Goal: Transaction & Acquisition: Purchase product/service

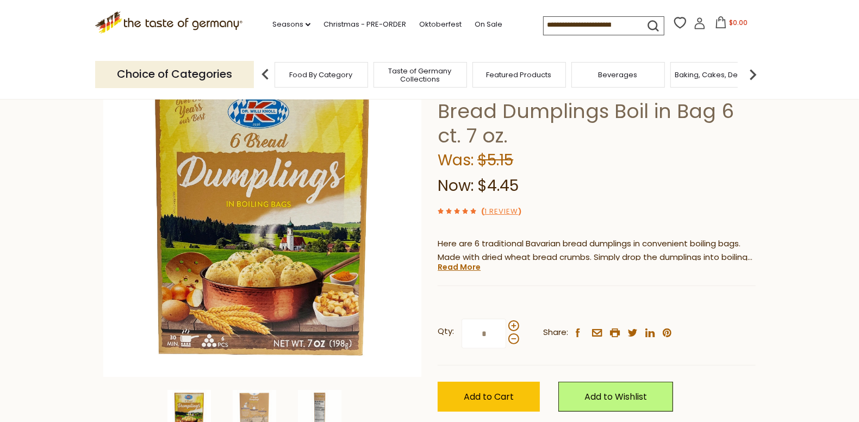
scroll to position [109, 0]
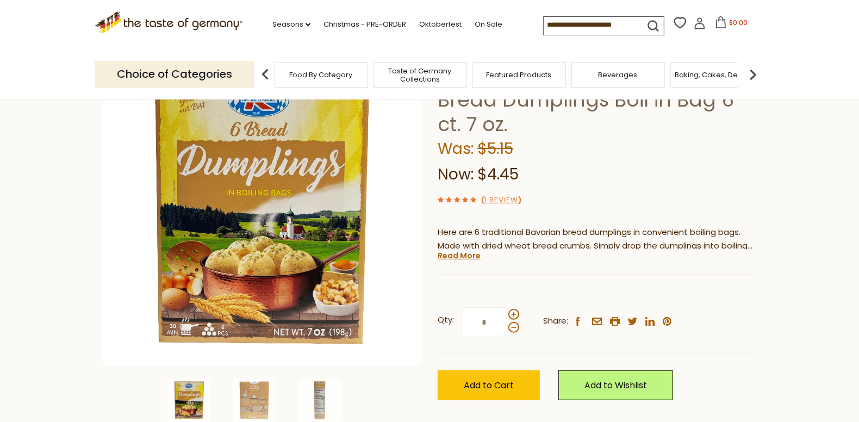
click at [702, 24] on icon at bounding box center [699, 23] width 12 height 12
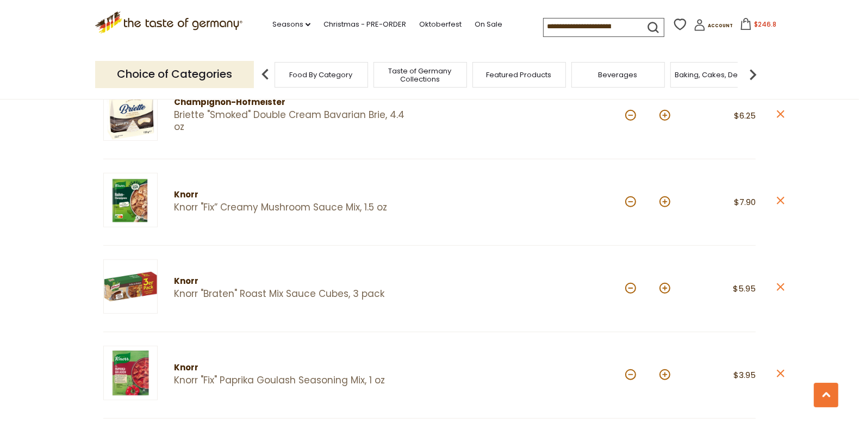
scroll to position [652, 0]
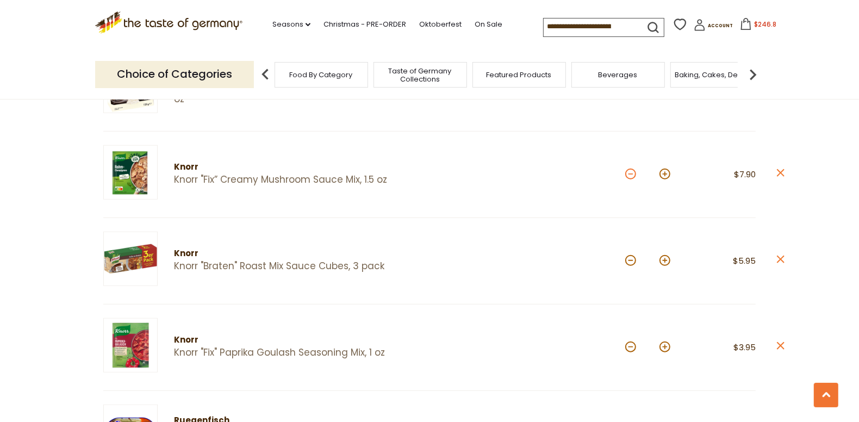
click at [630, 170] on button at bounding box center [630, 173] width 11 height 11
click at [630, 171] on button at bounding box center [630, 173] width 11 height 11
type input "*"
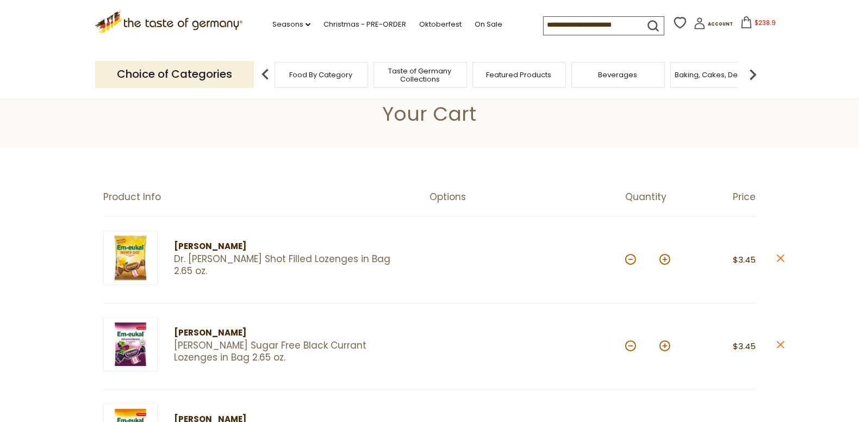
scroll to position [0, 0]
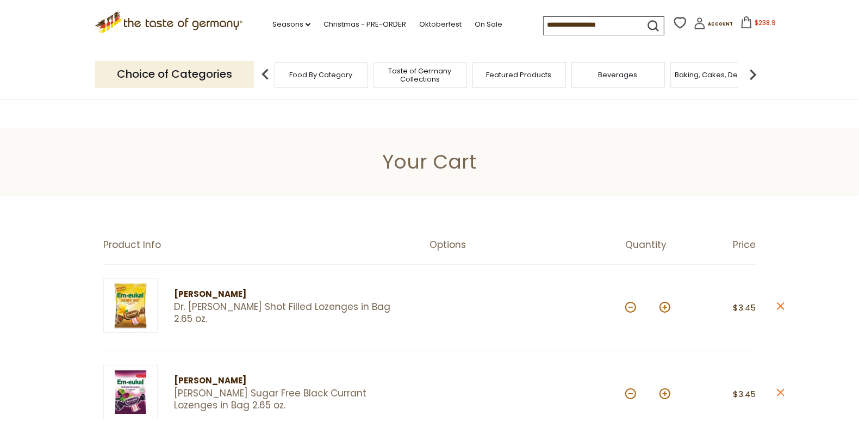
click at [156, 20] on icon ".st0{fill:#EDD300;} .st1{fill:#D33E21;}" at bounding box center [168, 22] width 147 height 22
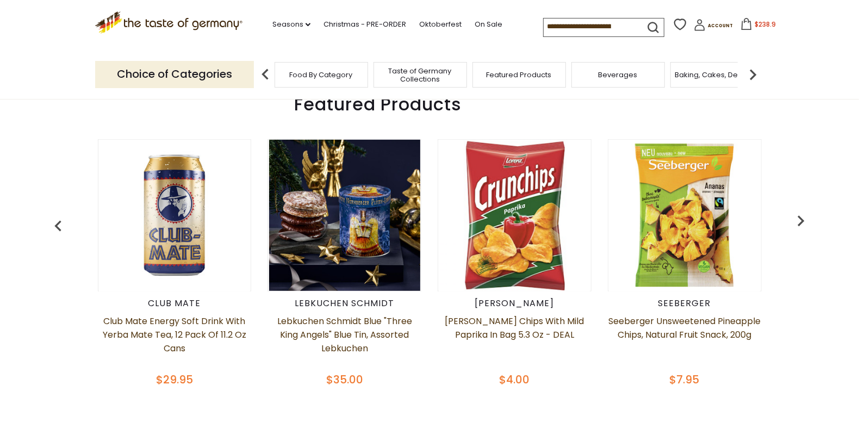
scroll to position [489, 0]
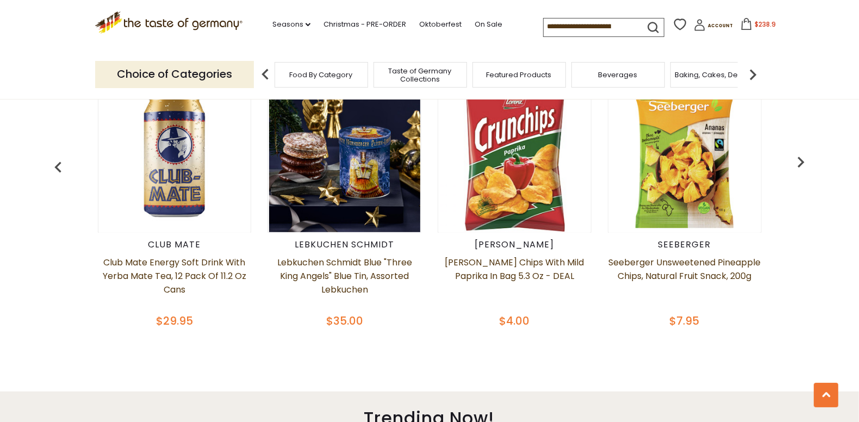
click at [800, 160] on img "button" at bounding box center [801, 162] width 22 height 22
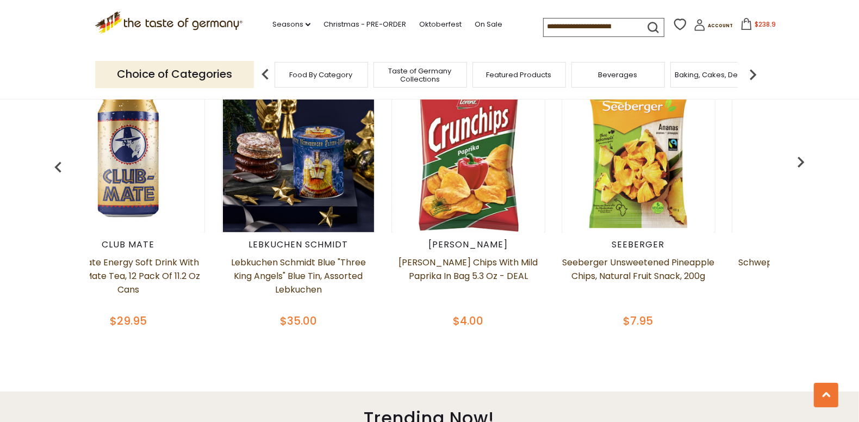
scroll to position [0, 170]
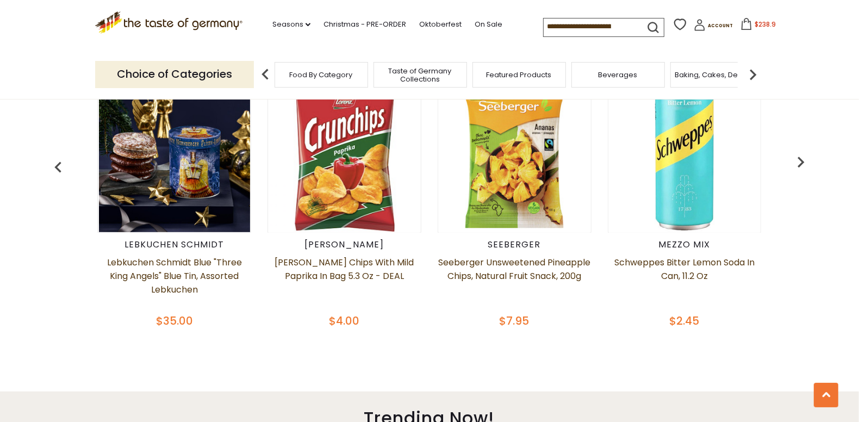
click at [800, 160] on img "button" at bounding box center [801, 162] width 22 height 22
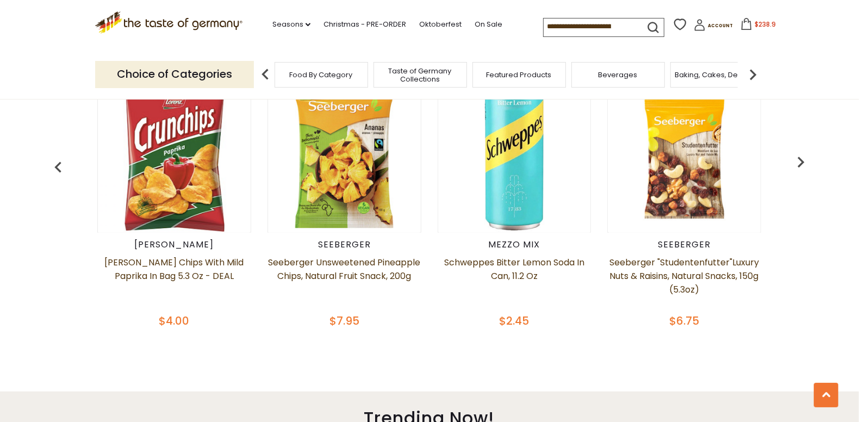
click at [800, 160] on img "button" at bounding box center [801, 162] width 22 height 22
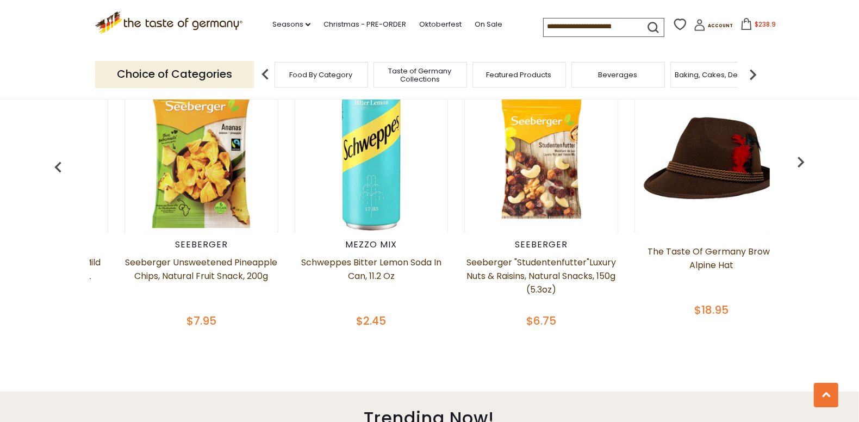
click at [800, 160] on img "button" at bounding box center [801, 162] width 22 height 22
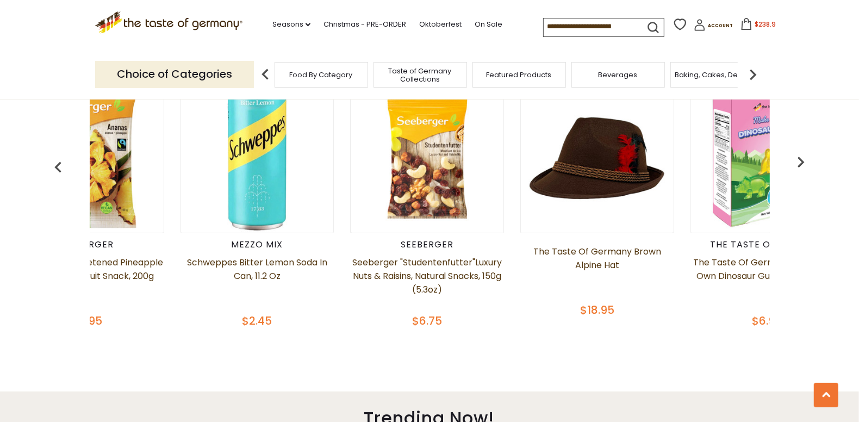
click at [800, 160] on img "button" at bounding box center [801, 162] width 22 height 22
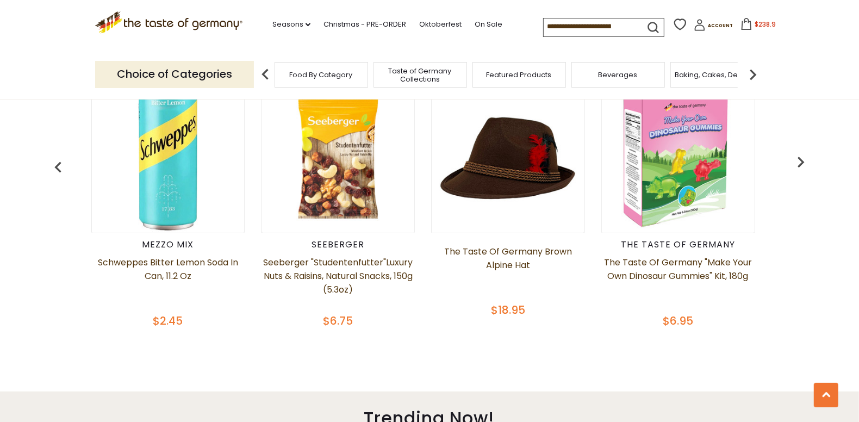
click at [800, 160] on img "button" at bounding box center [801, 162] width 22 height 22
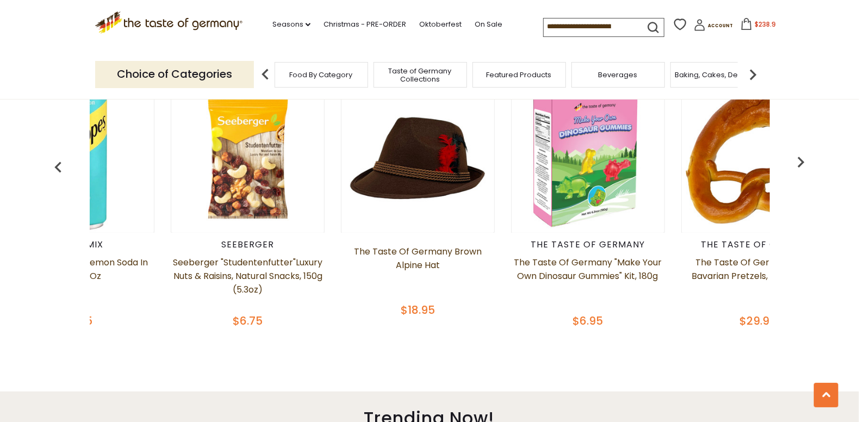
click at [800, 160] on img "button" at bounding box center [801, 162] width 22 height 22
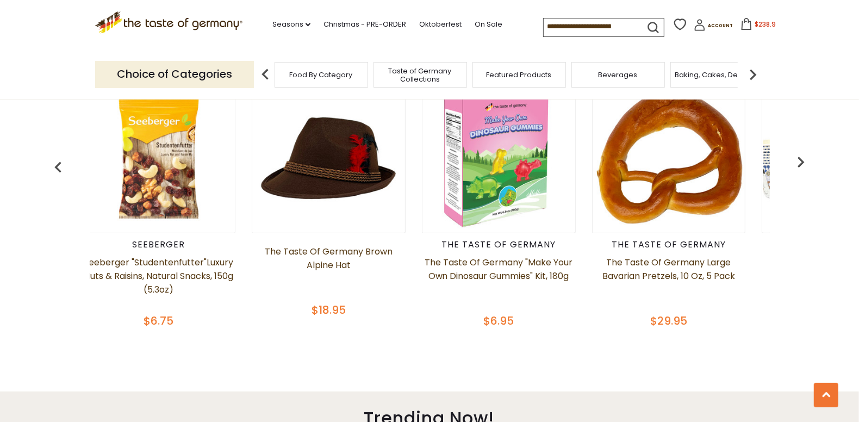
click at [800, 160] on img "button" at bounding box center [801, 162] width 22 height 22
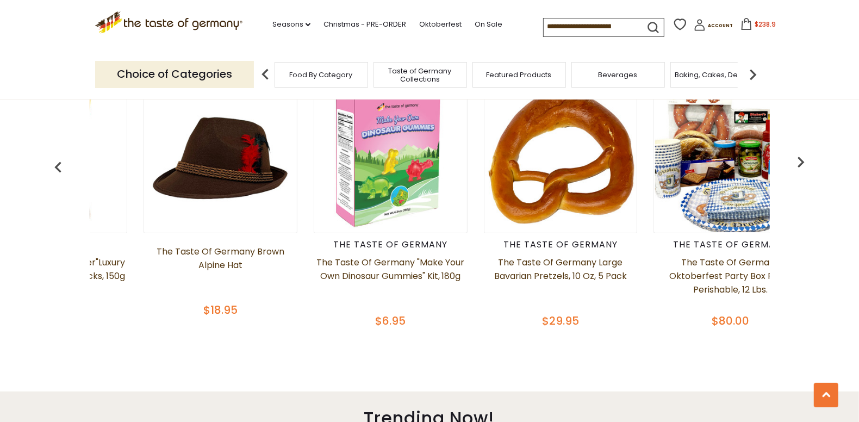
click at [800, 160] on img "button" at bounding box center [801, 162] width 22 height 22
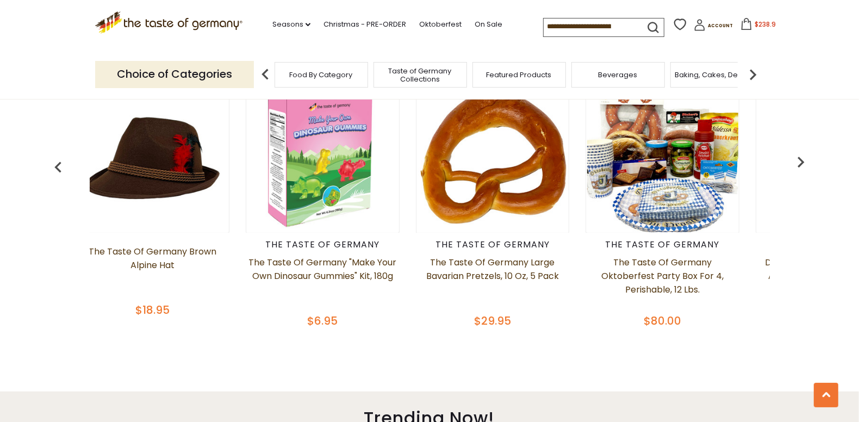
click at [800, 160] on img "button" at bounding box center [801, 162] width 22 height 22
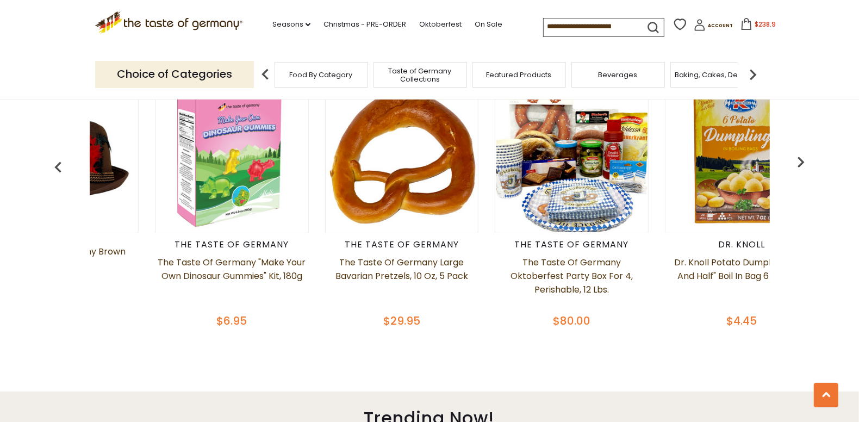
click at [800, 160] on img "button" at bounding box center [801, 162] width 22 height 22
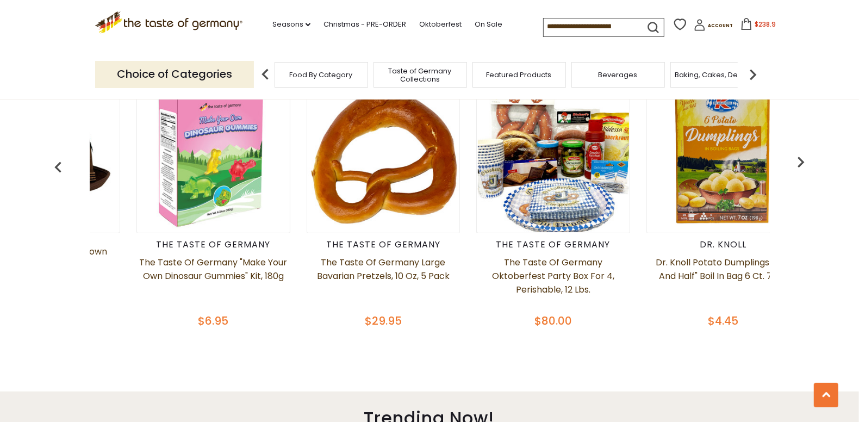
click at [800, 160] on img "button" at bounding box center [801, 162] width 22 height 22
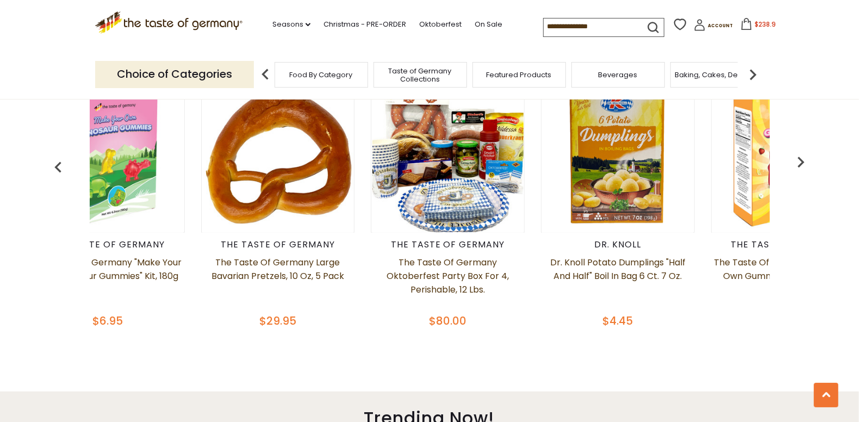
click at [800, 160] on img "button" at bounding box center [801, 162] width 22 height 22
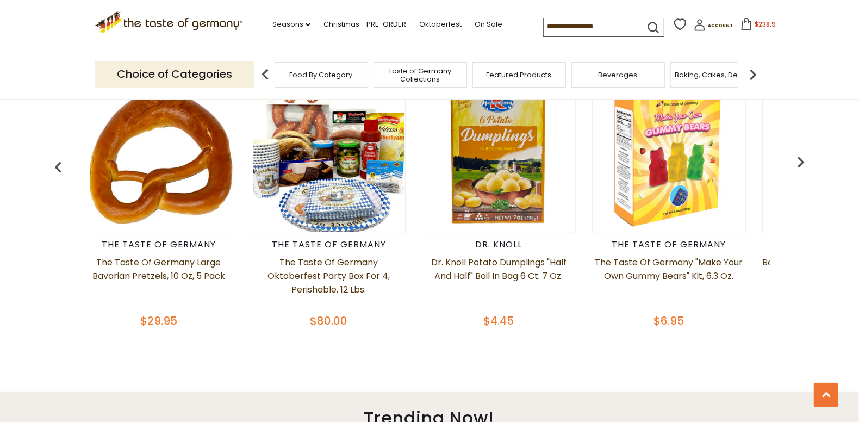
click at [800, 160] on img "button" at bounding box center [801, 162] width 22 height 22
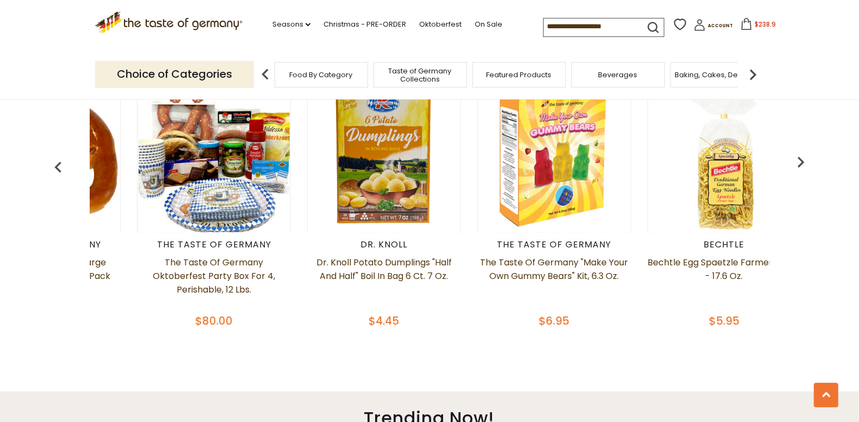
scroll to position [0, 1529]
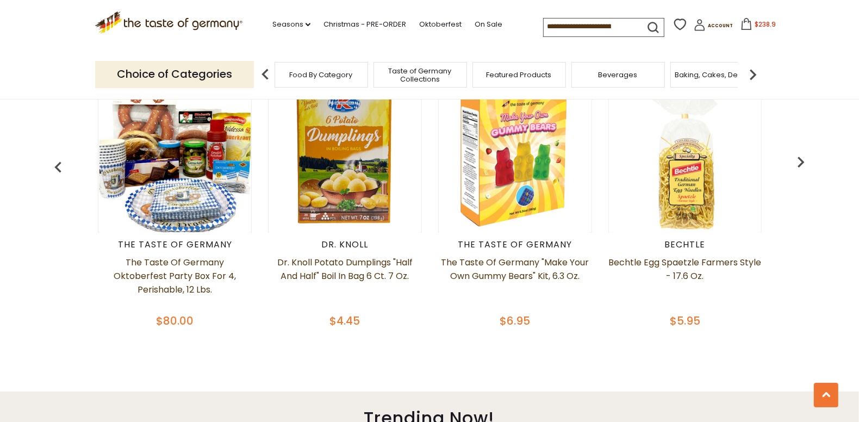
click at [800, 160] on img "button" at bounding box center [801, 162] width 22 height 22
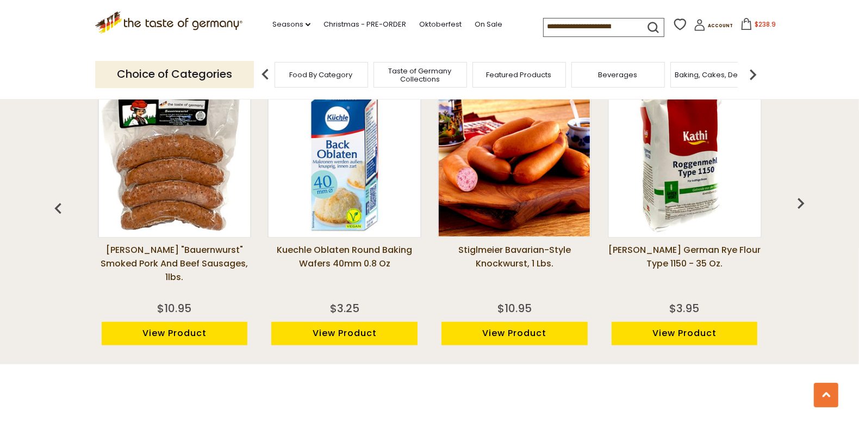
scroll to position [869, 0]
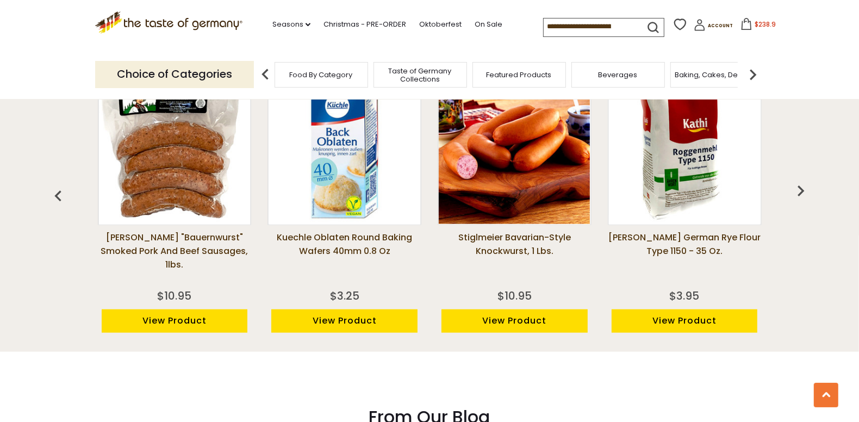
click at [721, 198] on img at bounding box center [684, 148] width 151 height 151
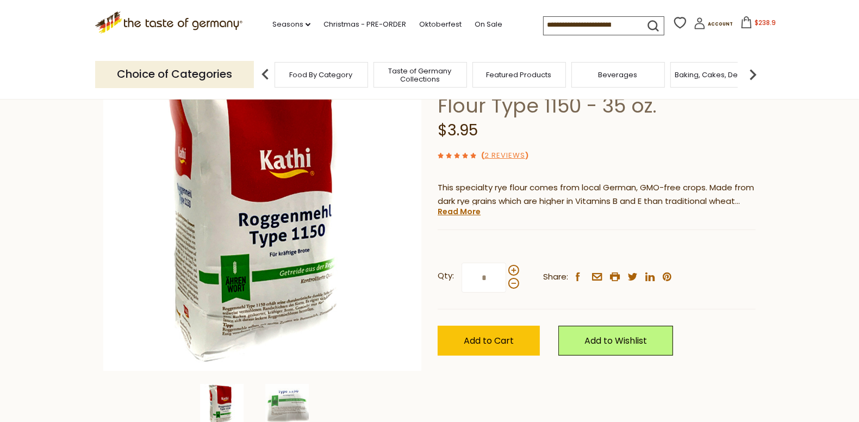
scroll to position [109, 0]
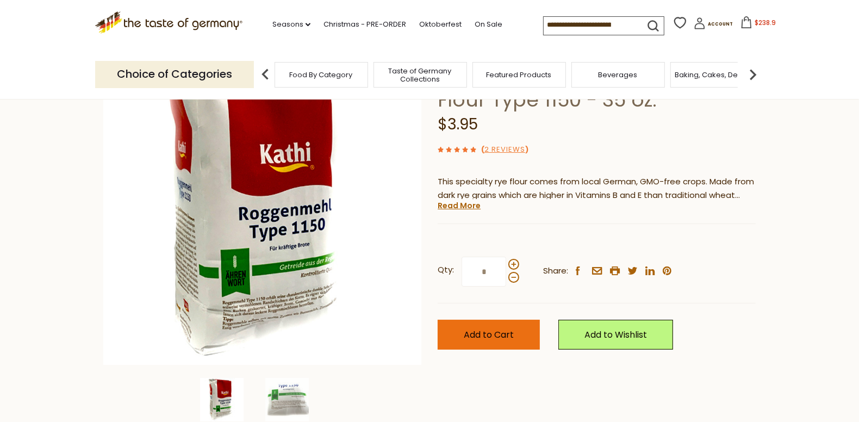
click at [507, 335] on span "Add to Cart" at bounding box center [489, 334] width 50 height 12
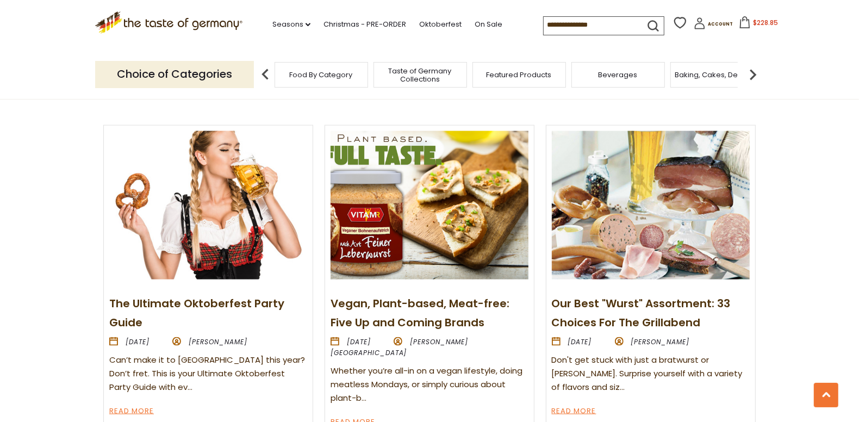
scroll to position [869, 0]
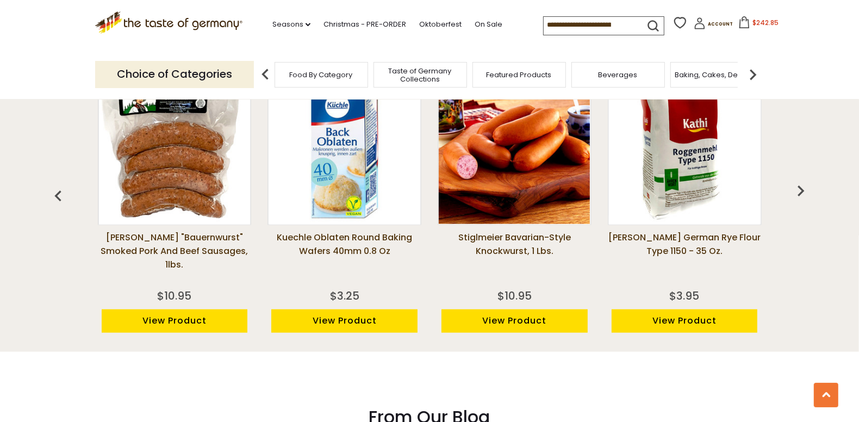
click at [803, 188] on img "button" at bounding box center [801, 191] width 22 height 22
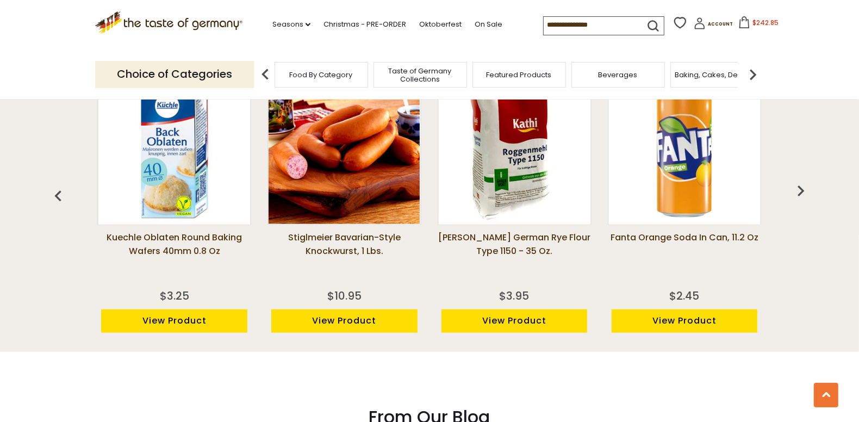
click at [803, 188] on img "button" at bounding box center [801, 191] width 22 height 22
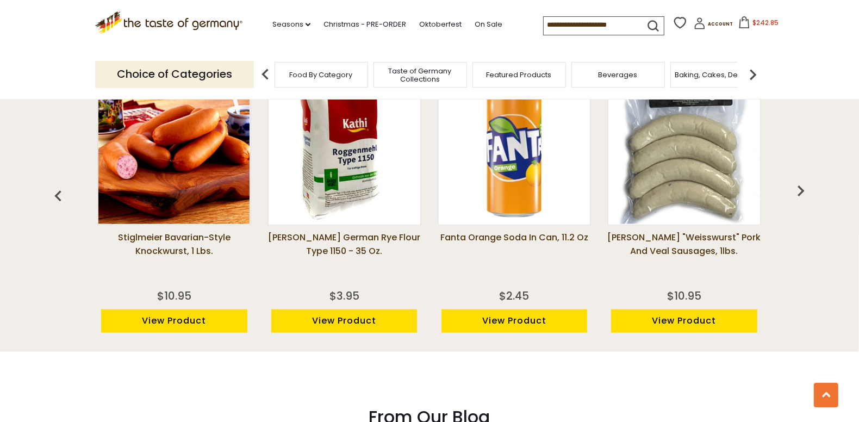
click at [803, 188] on img "button" at bounding box center [801, 191] width 22 height 22
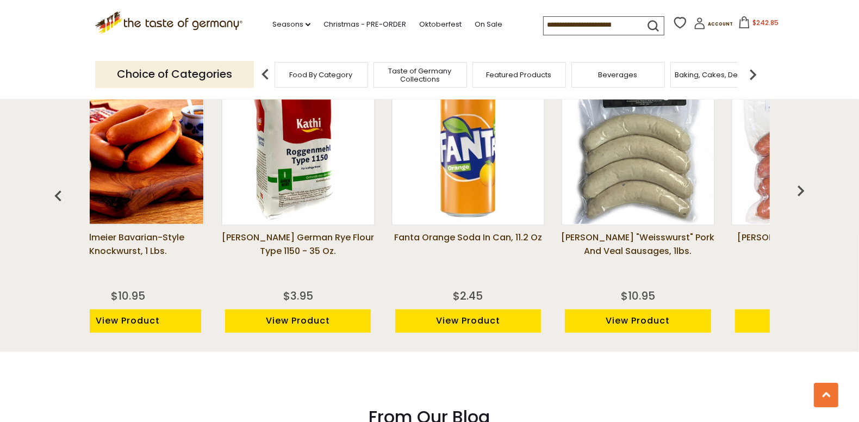
click at [803, 188] on img "button" at bounding box center [801, 191] width 22 height 22
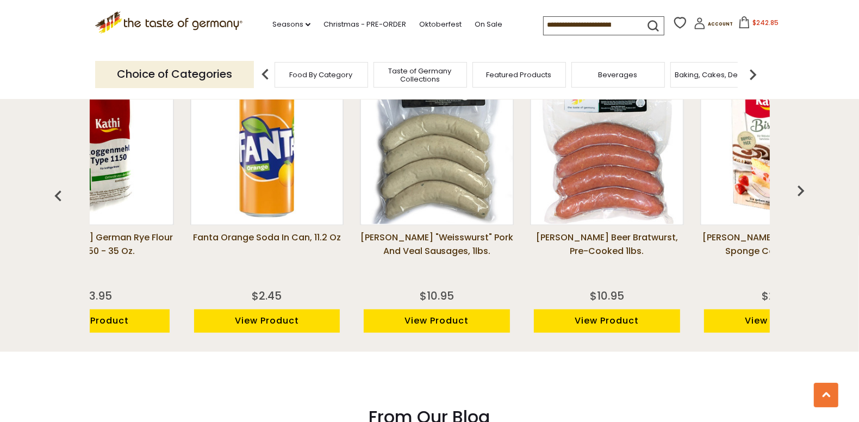
scroll to position [0, 615]
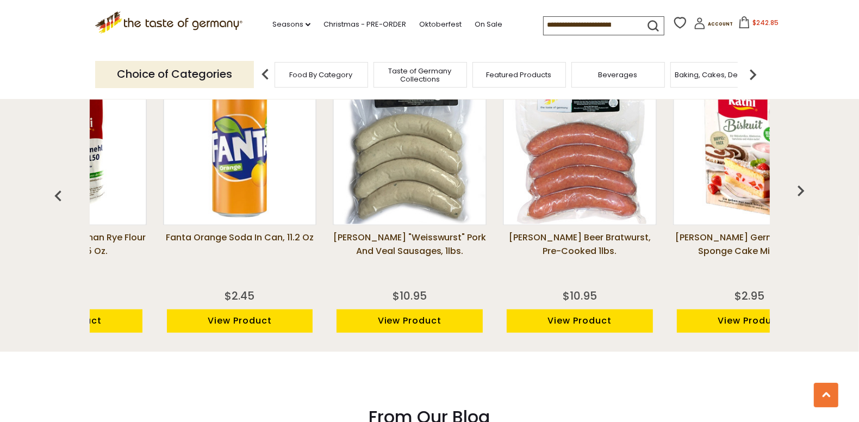
click at [802, 188] on img "button" at bounding box center [801, 191] width 22 height 22
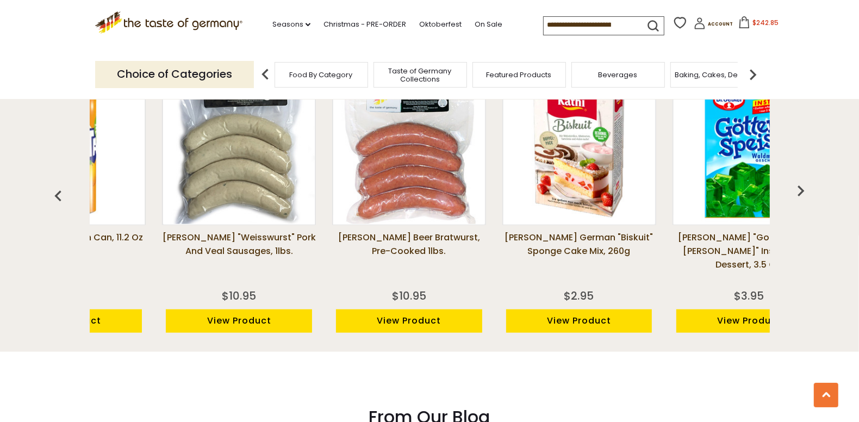
click at [802, 188] on img "button" at bounding box center [801, 191] width 22 height 22
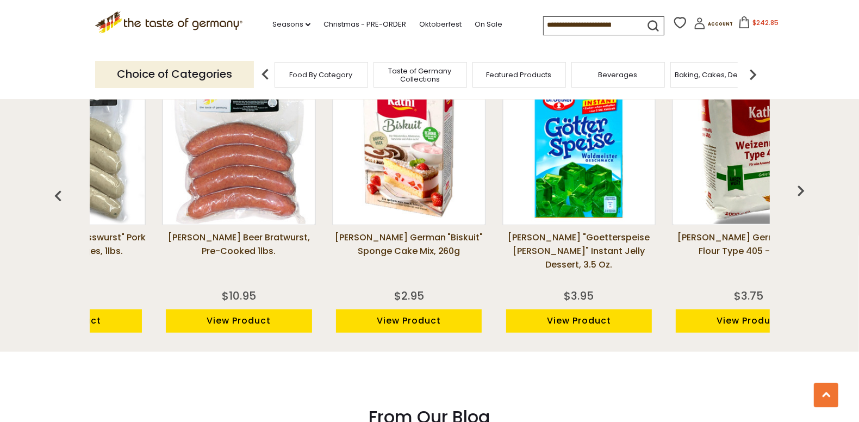
click at [802, 188] on img "button" at bounding box center [801, 191] width 22 height 22
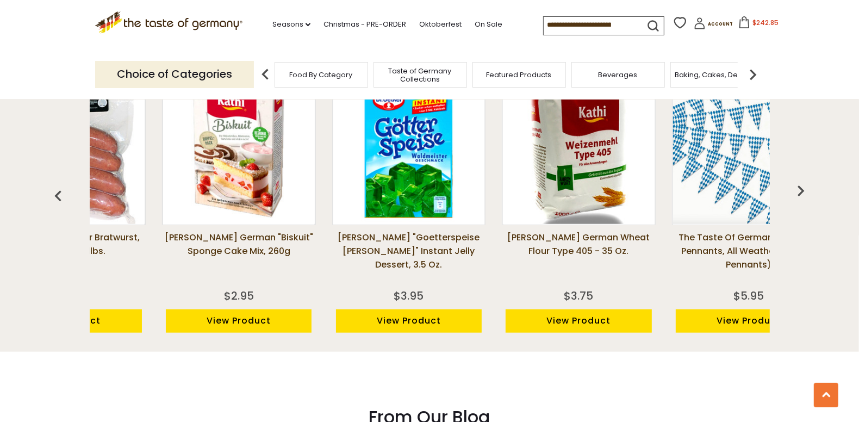
click at [802, 188] on img "button" at bounding box center [801, 191] width 22 height 22
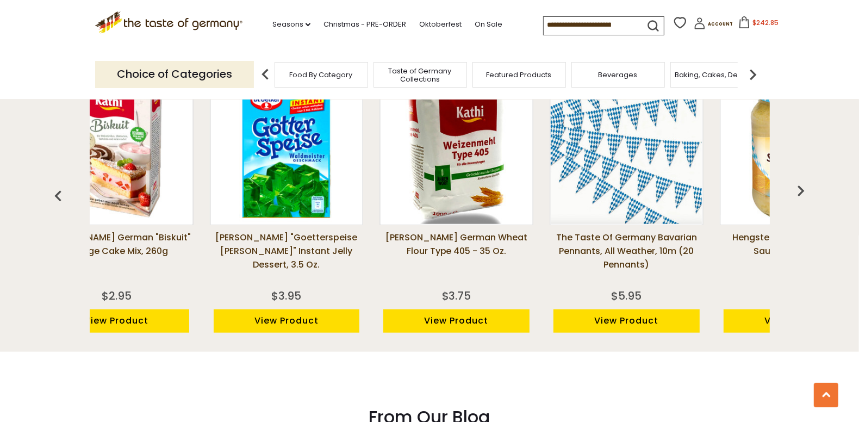
click at [802, 188] on img "button" at bounding box center [801, 191] width 22 height 22
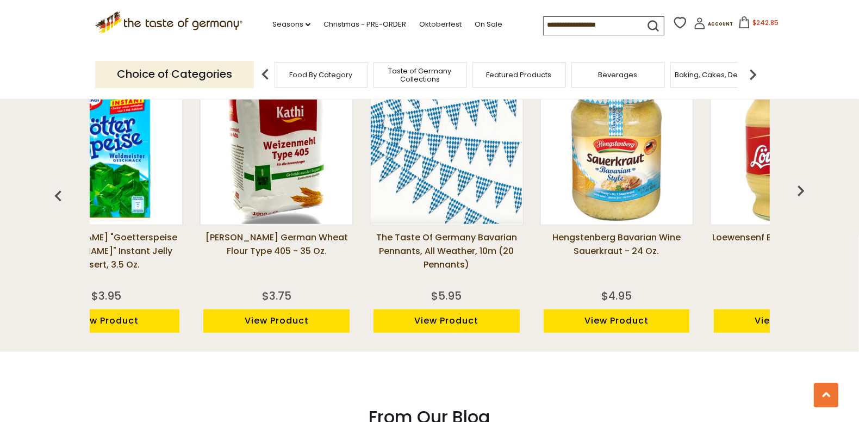
click at [802, 188] on img "button" at bounding box center [801, 191] width 22 height 22
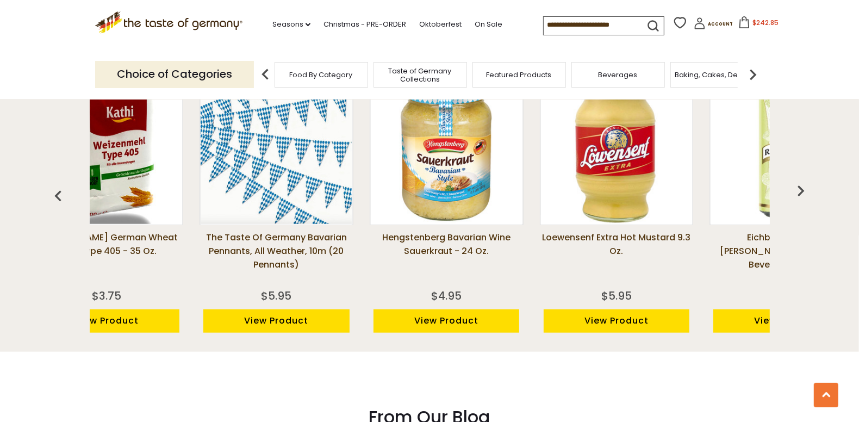
click at [802, 188] on img "button" at bounding box center [801, 191] width 22 height 22
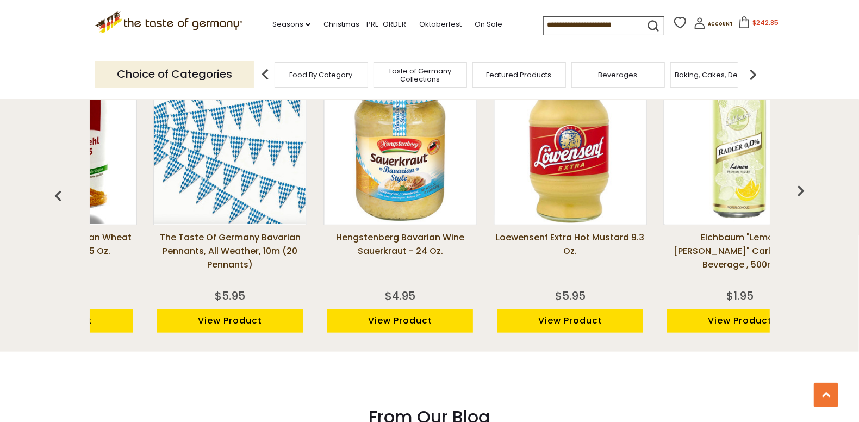
click at [802, 188] on img "button" at bounding box center [801, 191] width 22 height 22
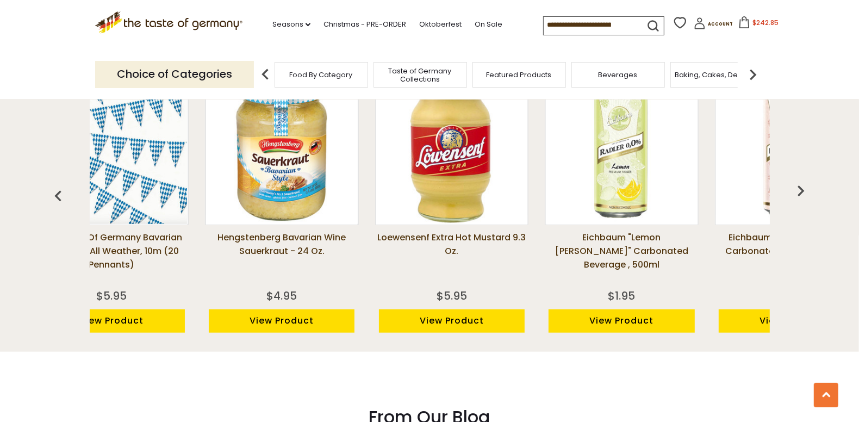
click at [802, 188] on img "button" at bounding box center [801, 191] width 22 height 22
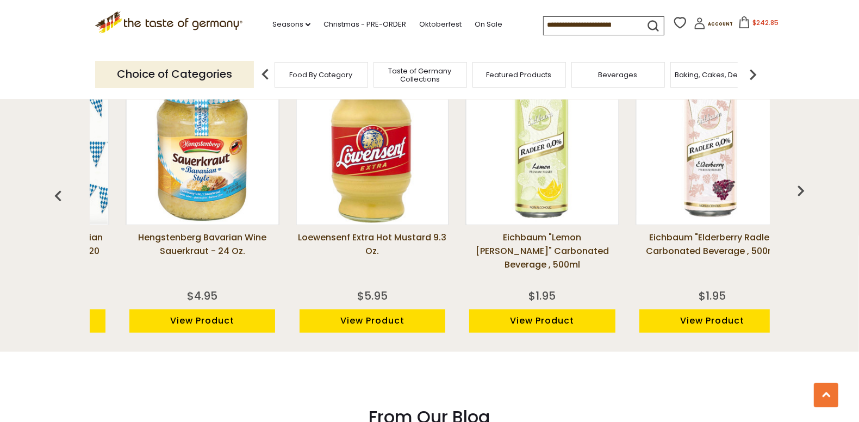
click at [802, 188] on img "button" at bounding box center [801, 191] width 22 height 22
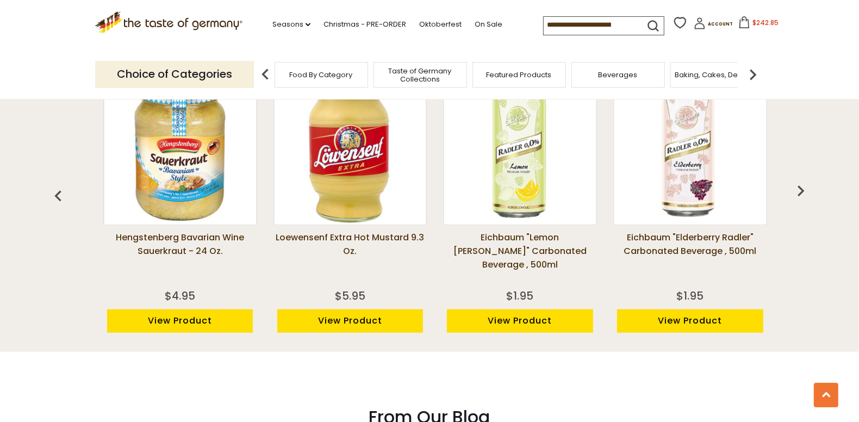
scroll to position [0, 1869]
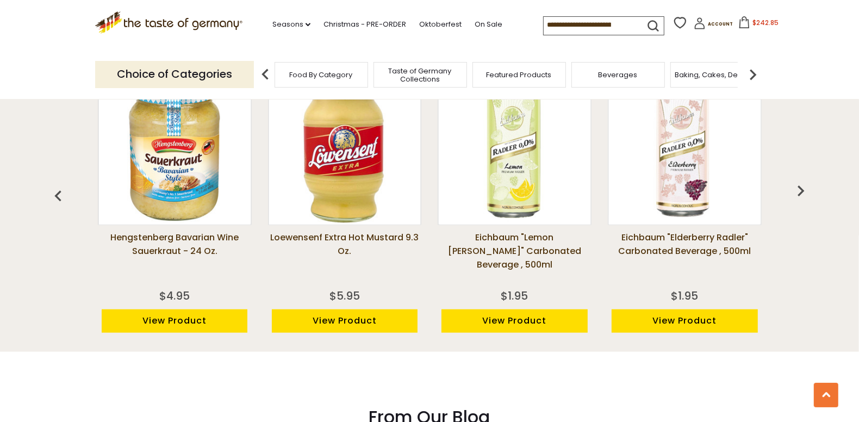
click at [802, 188] on img "button" at bounding box center [801, 191] width 22 height 22
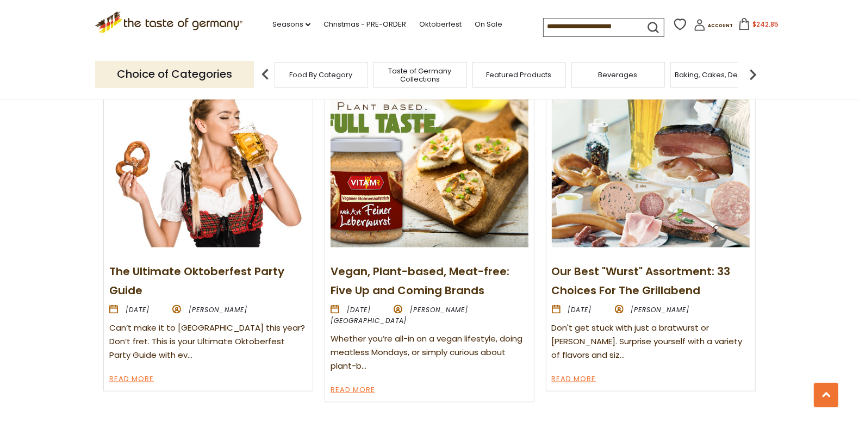
scroll to position [1250, 0]
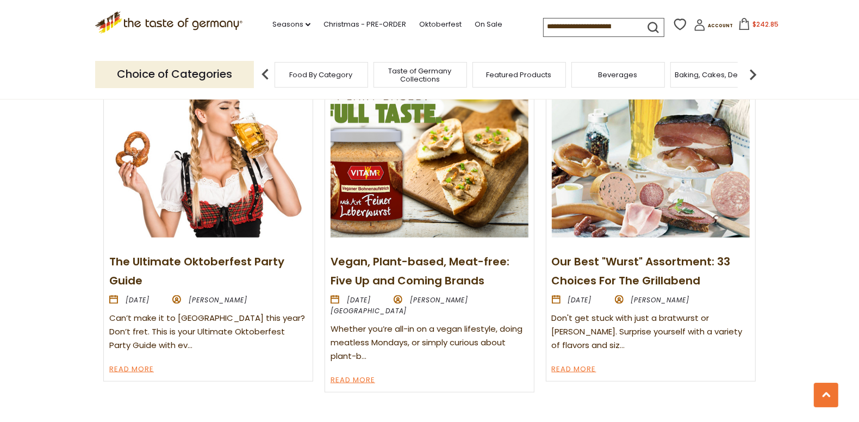
click at [648, 271] on h2 "Our Best "Wurst" Assortment: 33 Choices For The Grillabend" at bounding box center [651, 270] width 198 height 38
click at [562, 374] on link "Read More" at bounding box center [574, 369] width 45 height 13
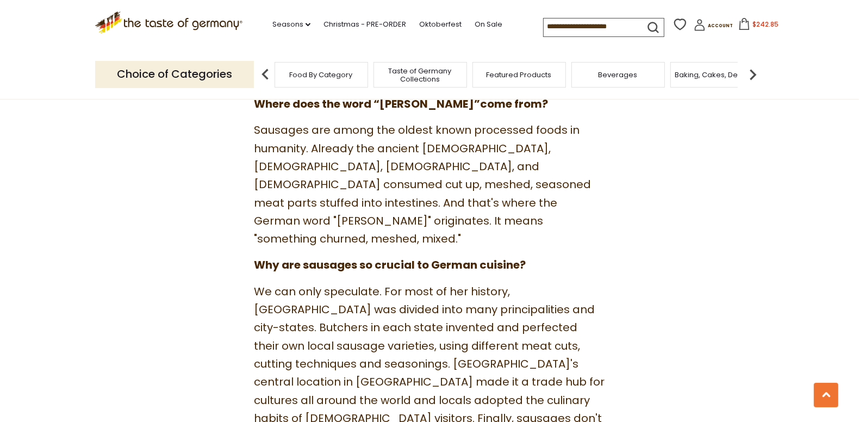
scroll to position [489, 0]
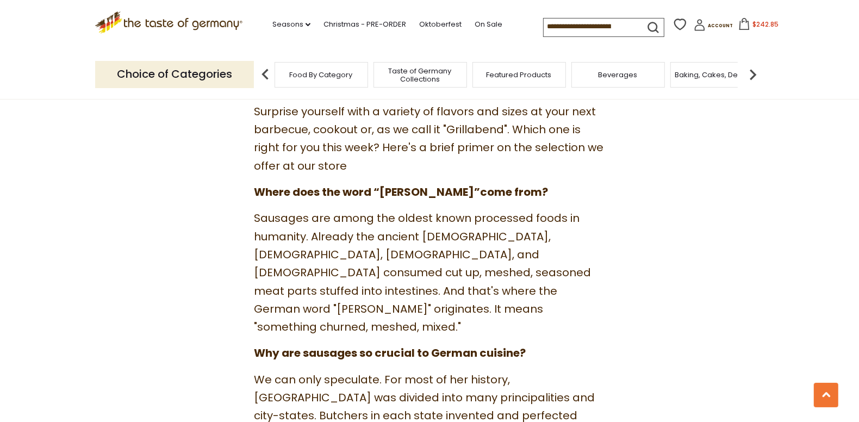
click at [173, 19] on icon ".st0{fill:#EDD300;} .st1{fill:#D33E21;}" at bounding box center [168, 22] width 147 height 22
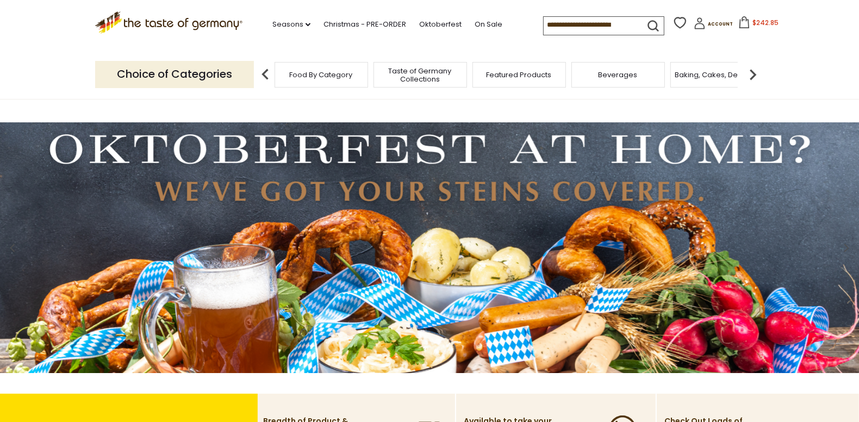
click at [305, 77] on span "Food By Category" at bounding box center [321, 75] width 63 height 8
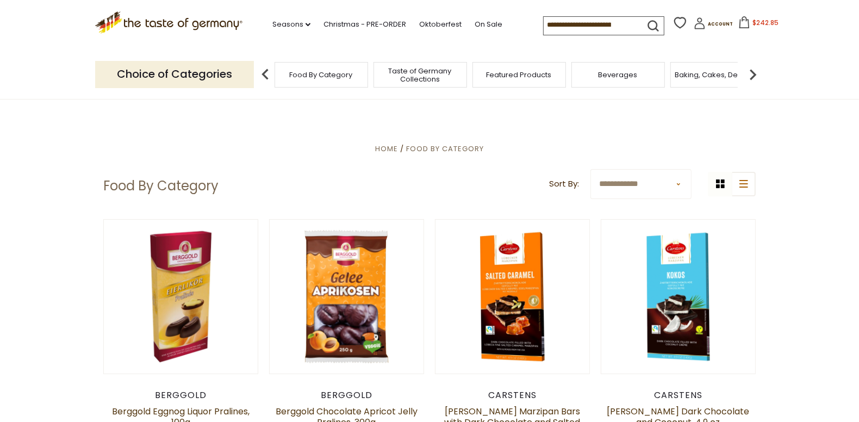
click at [750, 73] on img at bounding box center [753, 75] width 22 height 22
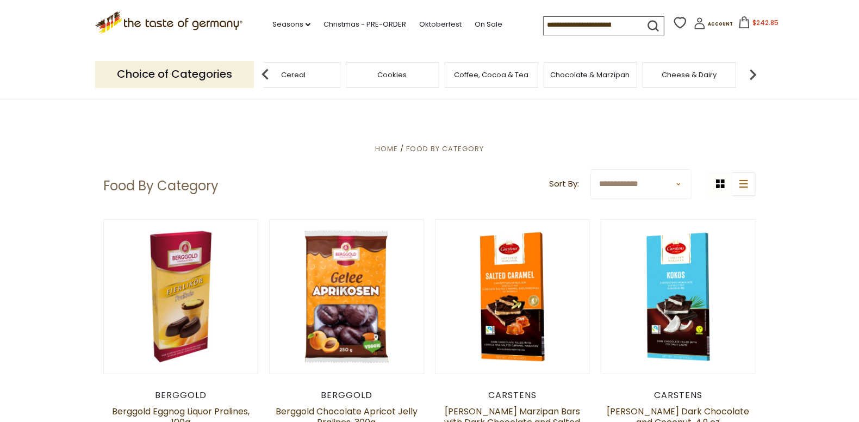
click at [750, 73] on img at bounding box center [753, 75] width 22 height 22
click at [753, 75] on img at bounding box center [753, 75] width 22 height 22
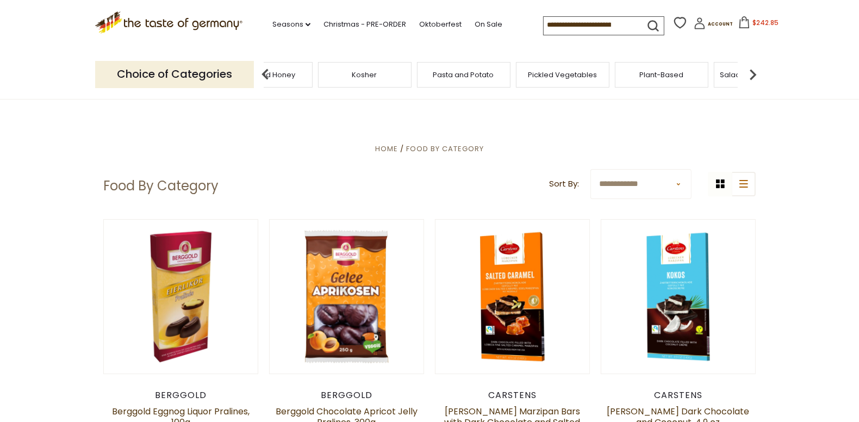
click at [753, 75] on img at bounding box center [753, 75] width 22 height 22
click at [752, 75] on img at bounding box center [753, 75] width 22 height 22
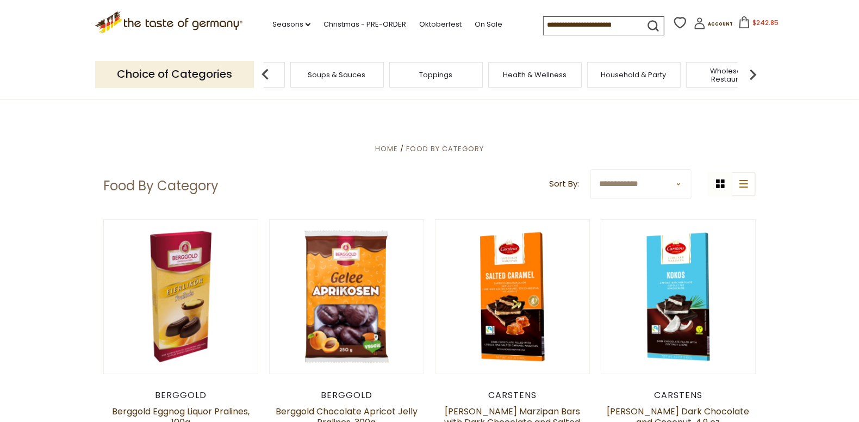
click at [752, 75] on img at bounding box center [753, 75] width 22 height 22
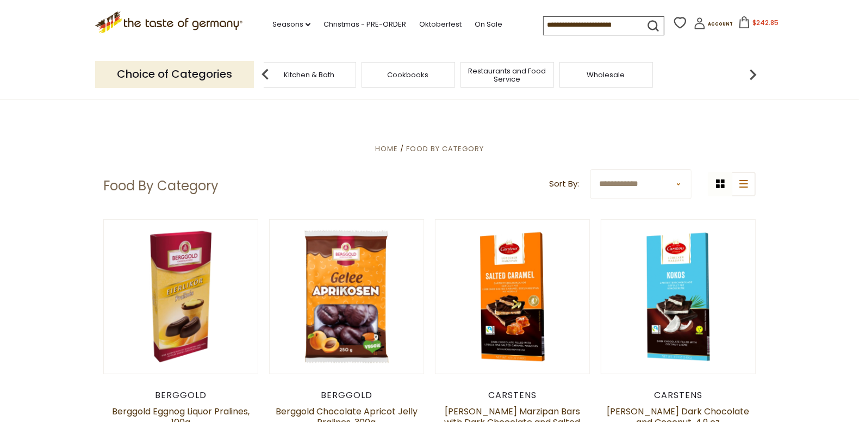
click at [752, 75] on img at bounding box center [753, 75] width 22 height 22
click at [261, 74] on img at bounding box center [265, 75] width 22 height 22
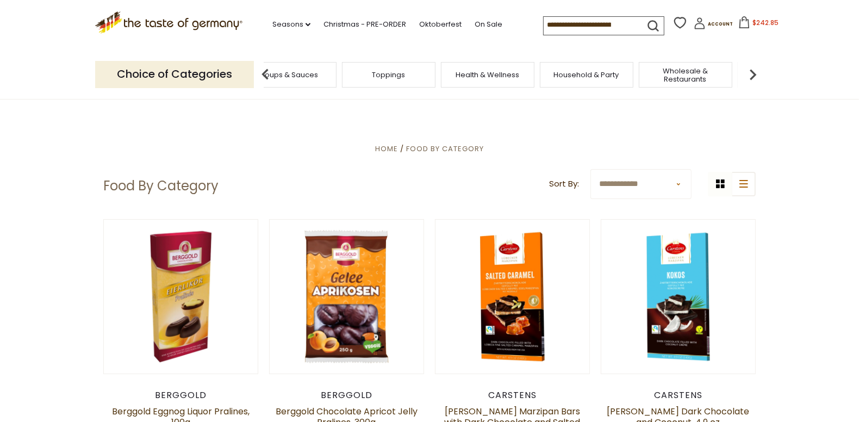
click at [261, 74] on img at bounding box center [265, 75] width 22 height 22
click at [492, 73] on span "Sausages" at bounding box center [479, 75] width 36 height 8
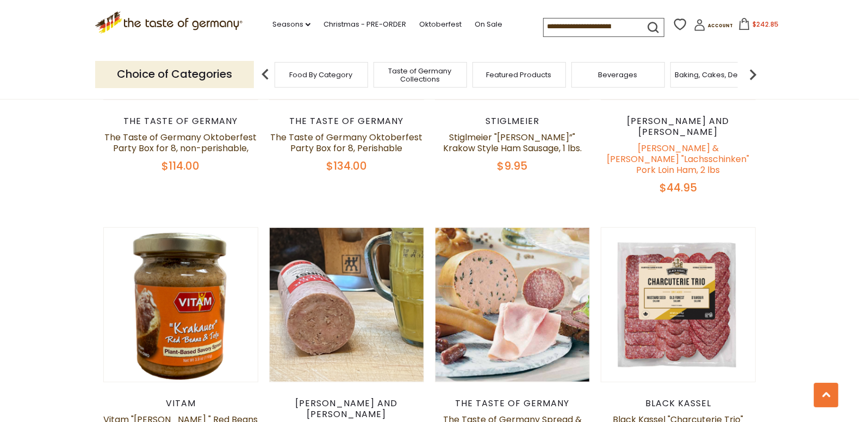
scroll to position [434, 0]
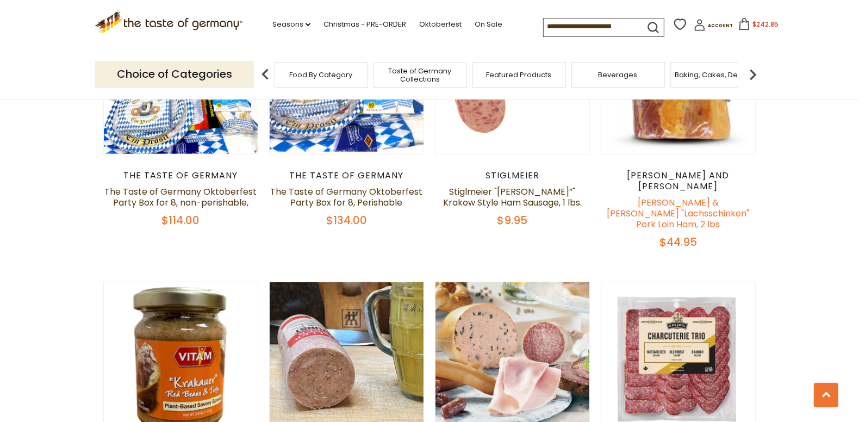
click at [680, 196] on link "[PERSON_NAME] & [PERSON_NAME] "Lachsschinken" Pork Loin Ham, 2 lbs" at bounding box center [678, 213] width 142 height 34
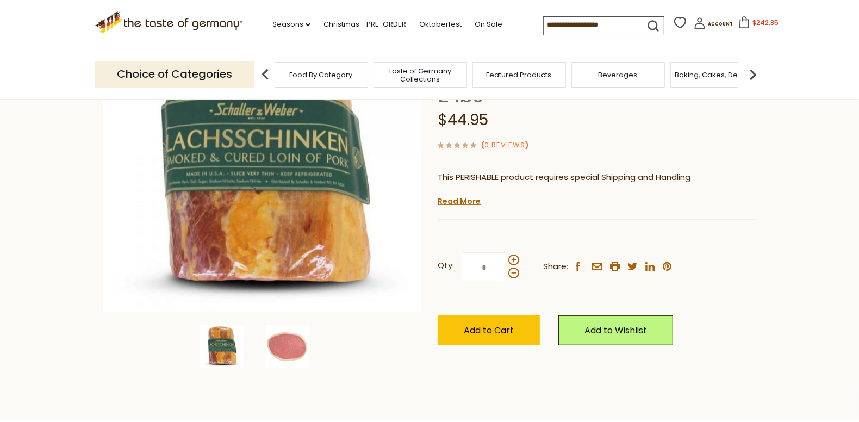
scroll to position [162, 0]
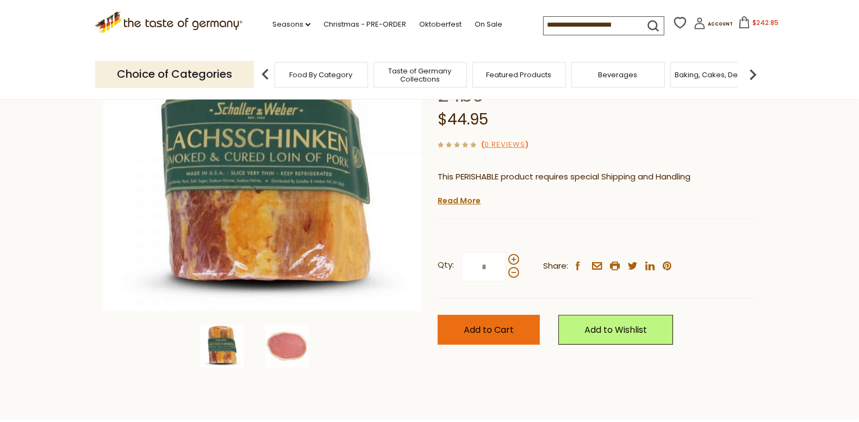
click at [453, 315] on button "Add to Cart" at bounding box center [488, 330] width 102 height 30
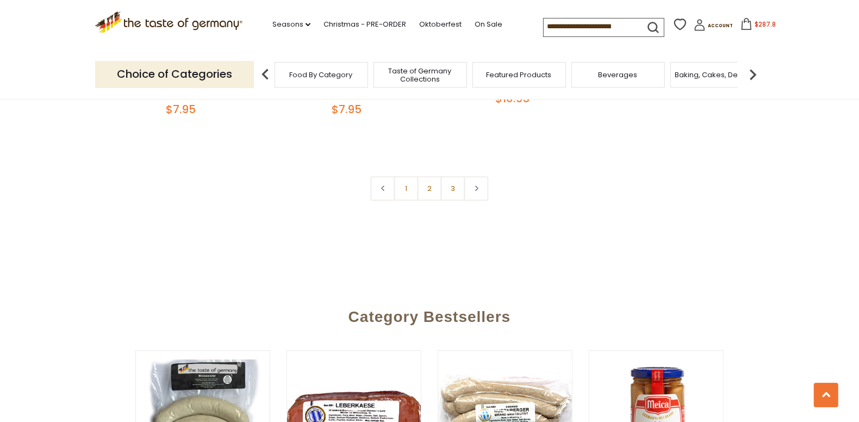
scroll to position [2866, 0]
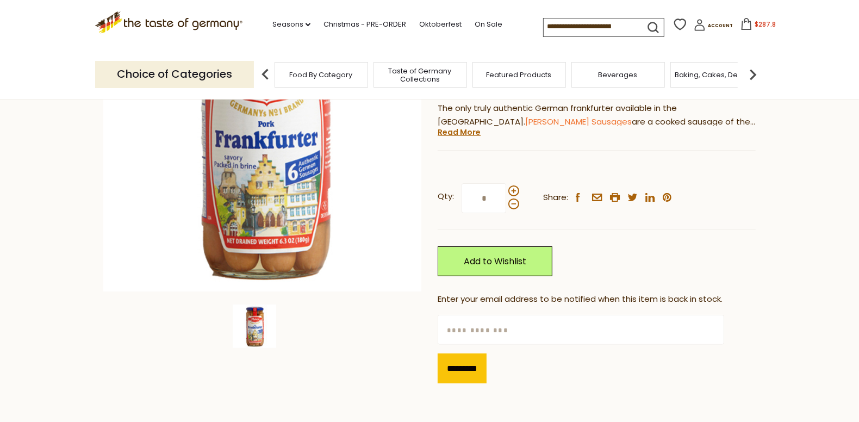
scroll to position [162, 0]
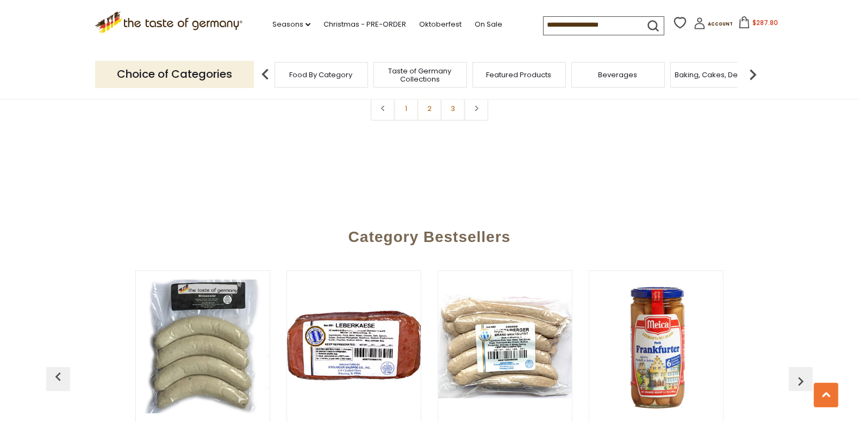
scroll to position [2866, 0]
